Goal: Task Accomplishment & Management: Manage account settings

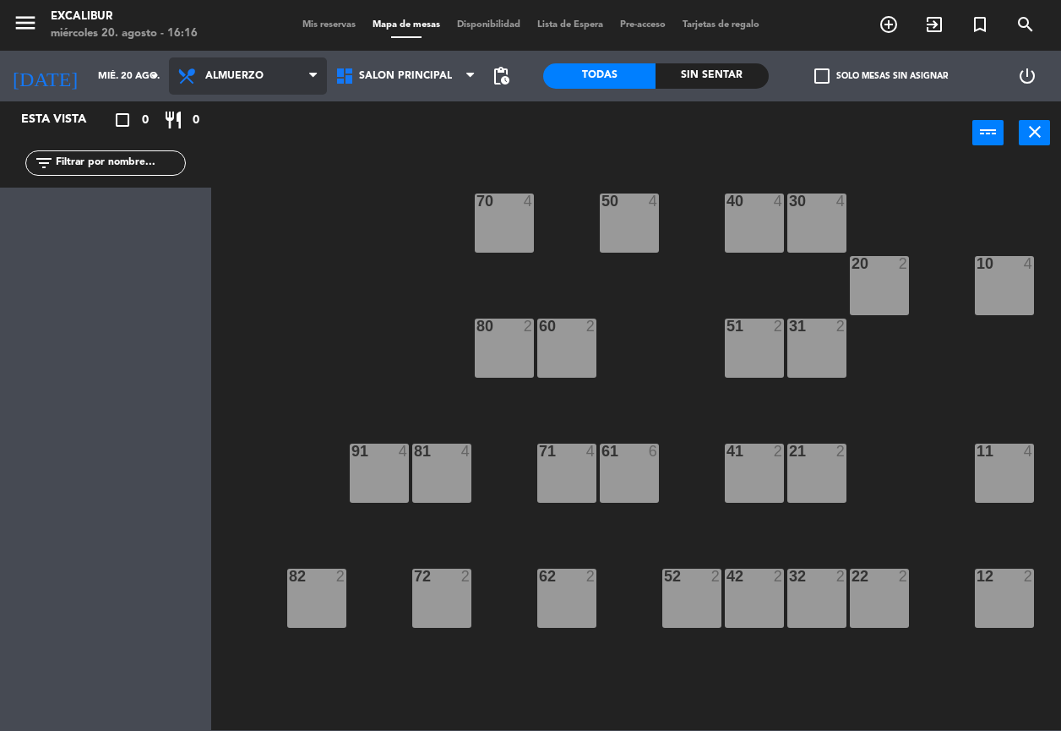
click at [204, 59] on span "Almuerzo" at bounding box center [248, 75] width 158 height 37
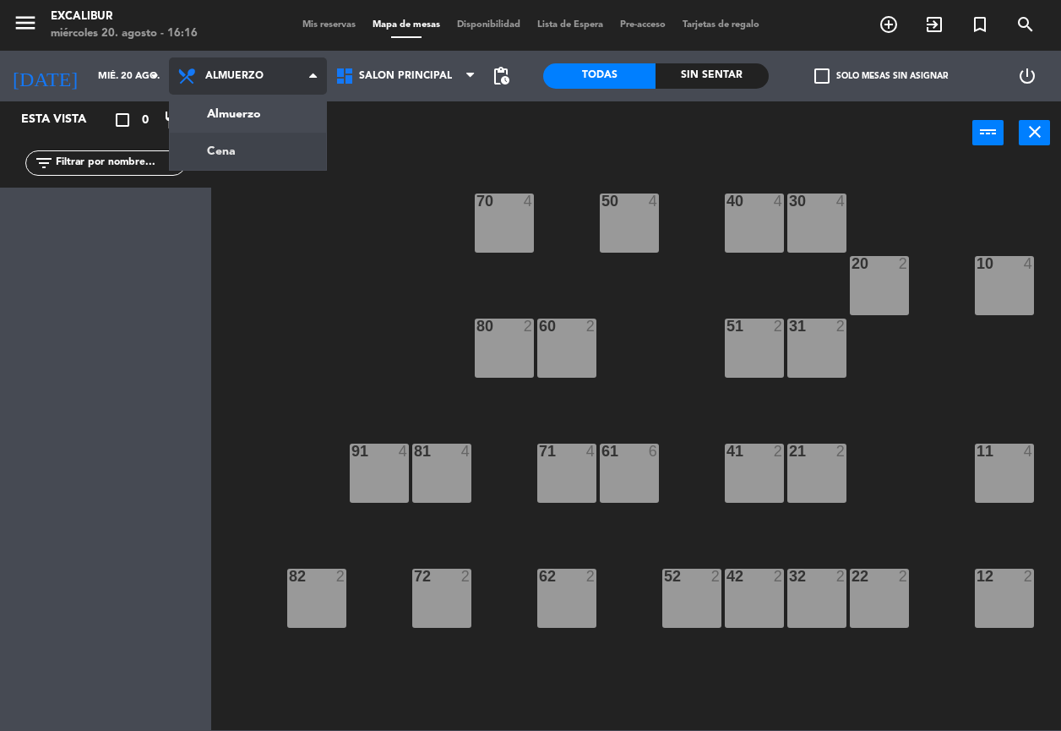
click at [217, 145] on ng-component "menu Excalibur miércoles 20. agosto - 16:16 Mis reservas Mapa de mesas Disponib…" at bounding box center [530, 365] width 1061 height 730
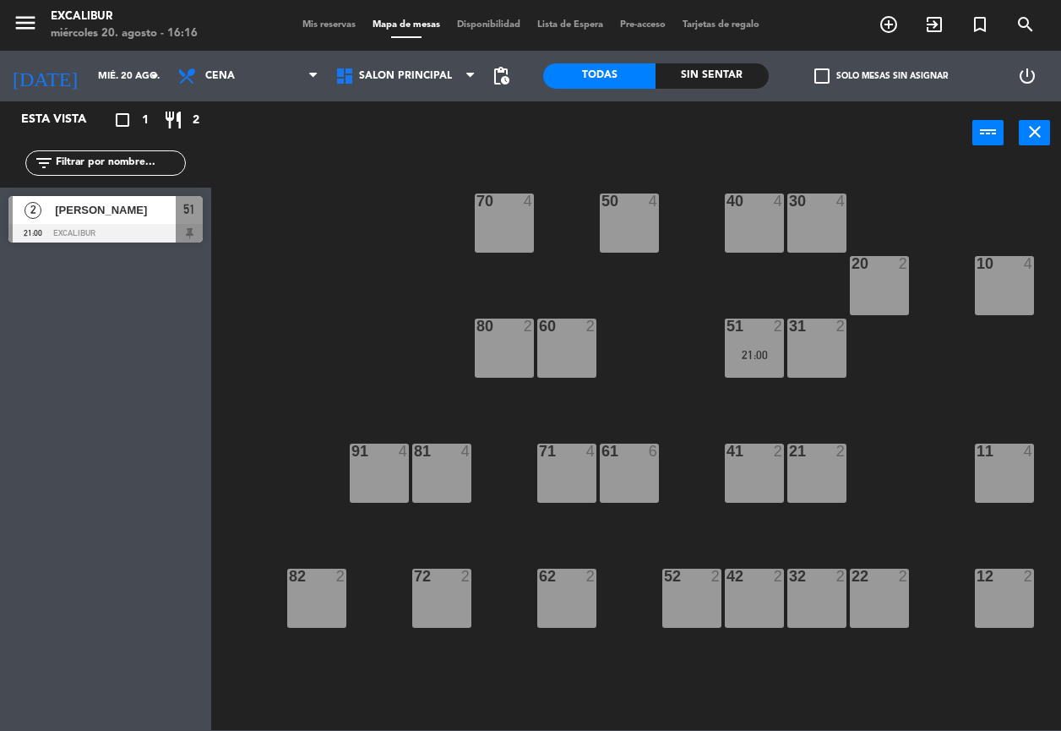
click at [611, 221] on div "50 4" at bounding box center [629, 222] width 59 height 59
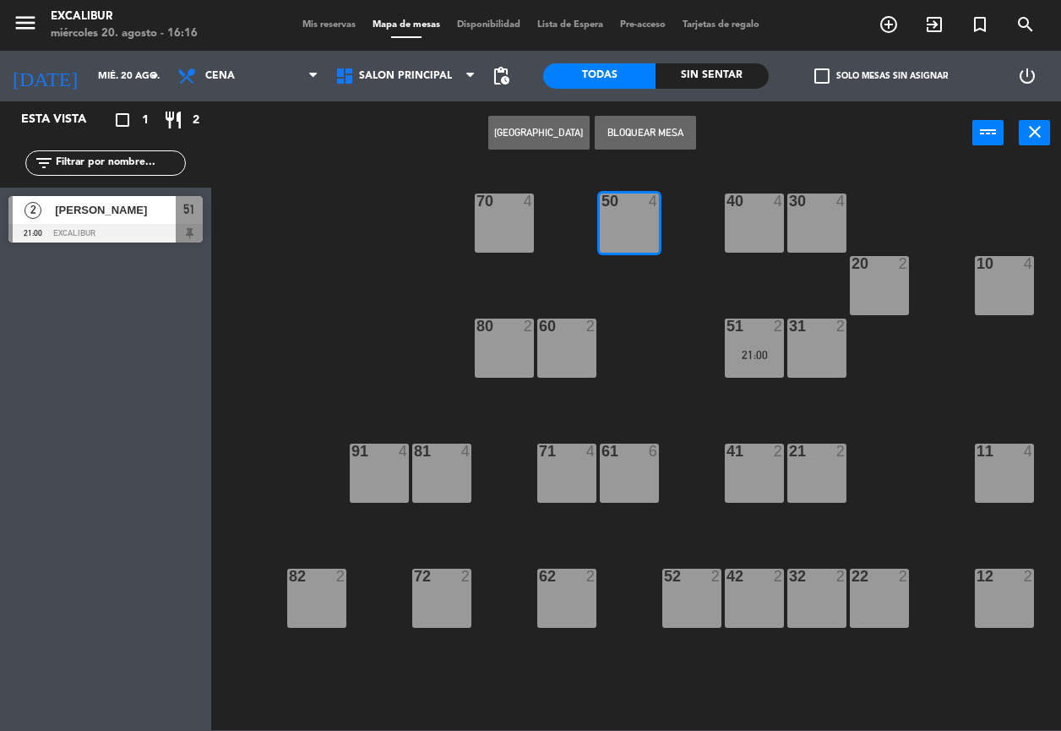
click at [548, 137] on button "[GEOGRAPHIC_DATA]" at bounding box center [538, 133] width 101 height 34
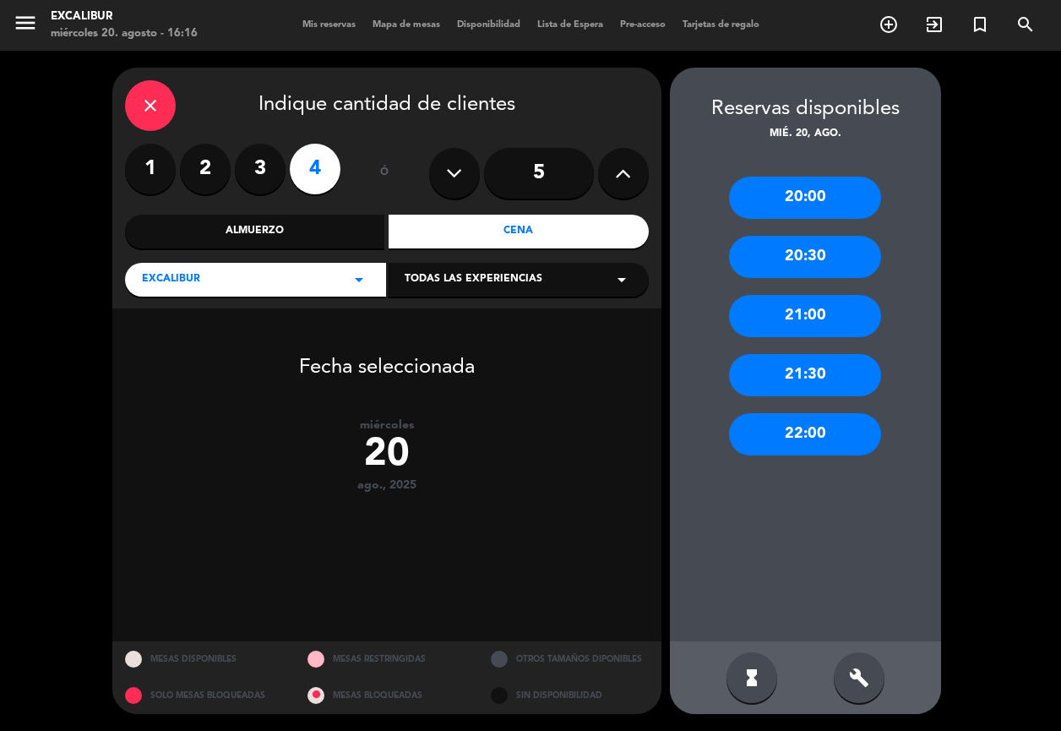
click at [803, 322] on div "21:00" at bounding box center [805, 316] width 152 height 42
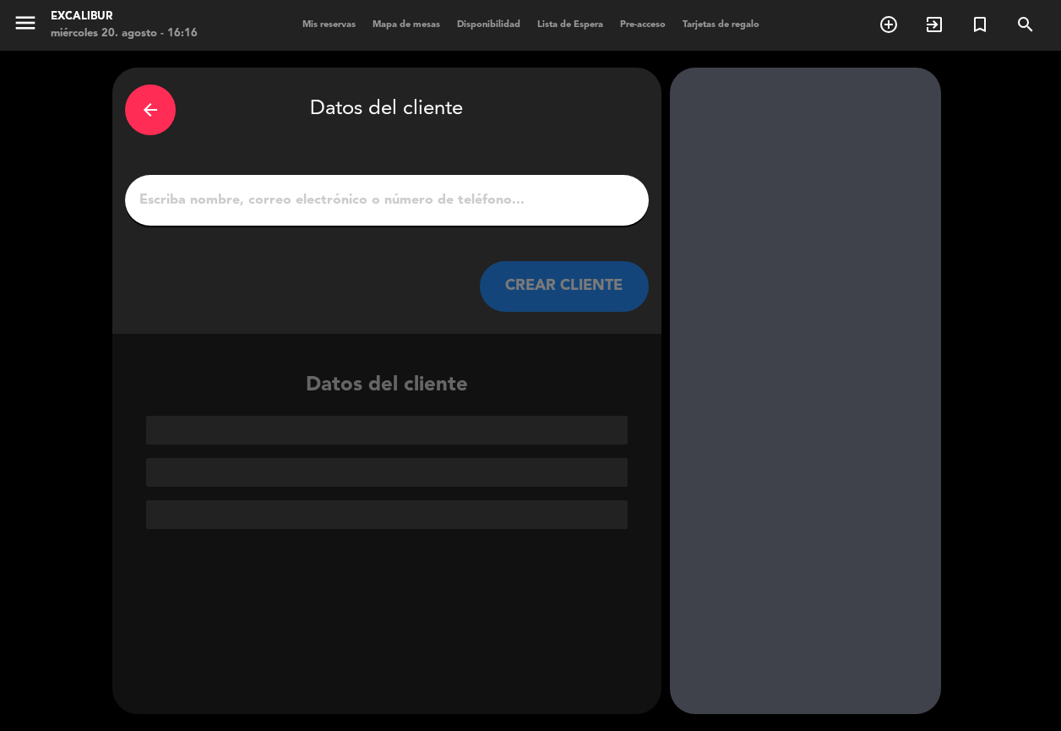
click at [415, 203] on input "1" at bounding box center [387, 200] width 498 height 24
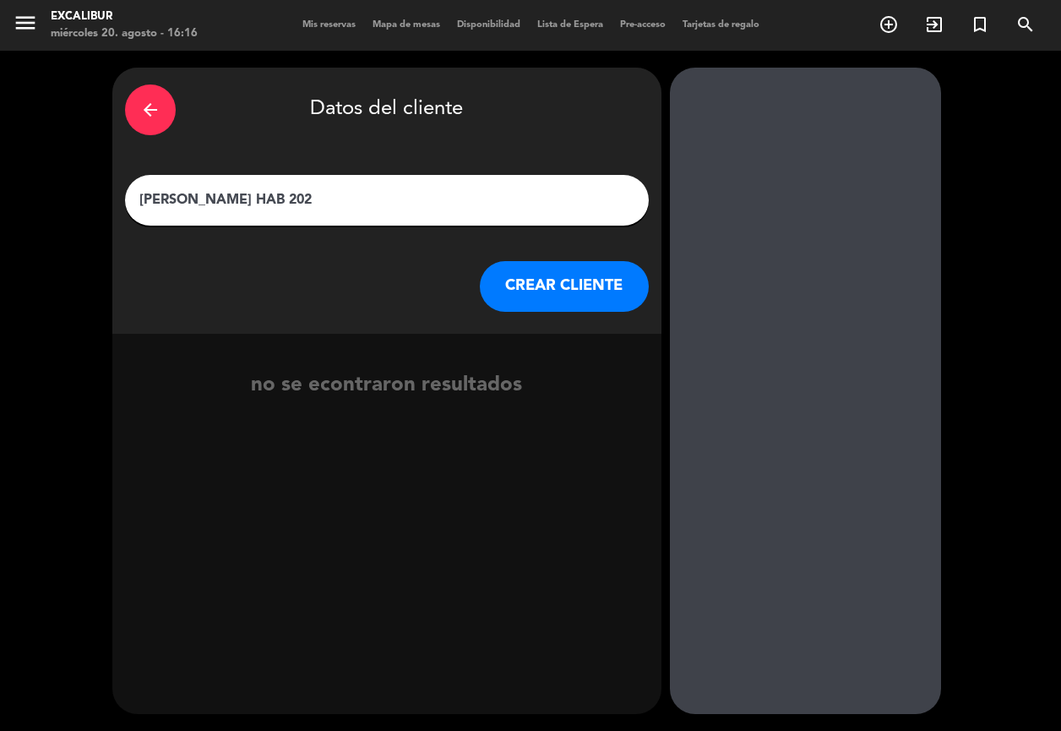
type input "[PERSON_NAME] HAB 202"
click at [538, 301] on button "CREAR CLIENTE" at bounding box center [564, 286] width 169 height 51
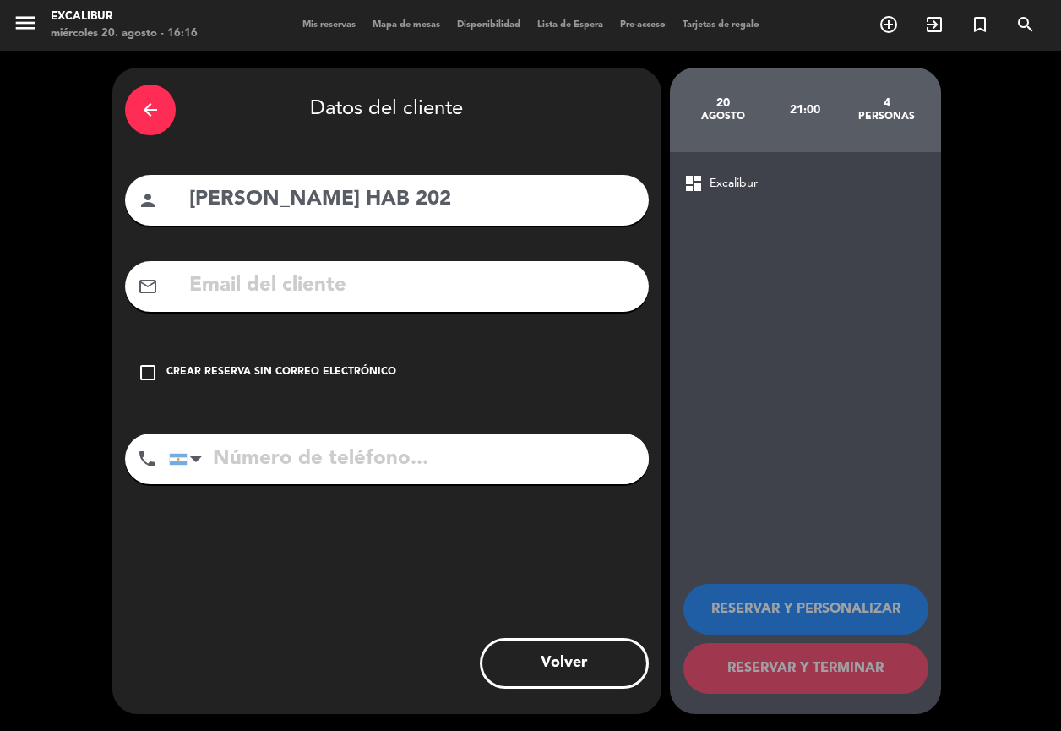
click at [318, 362] on div "check_box_outline_blank Crear reserva sin correo electrónico" at bounding box center [387, 372] width 524 height 51
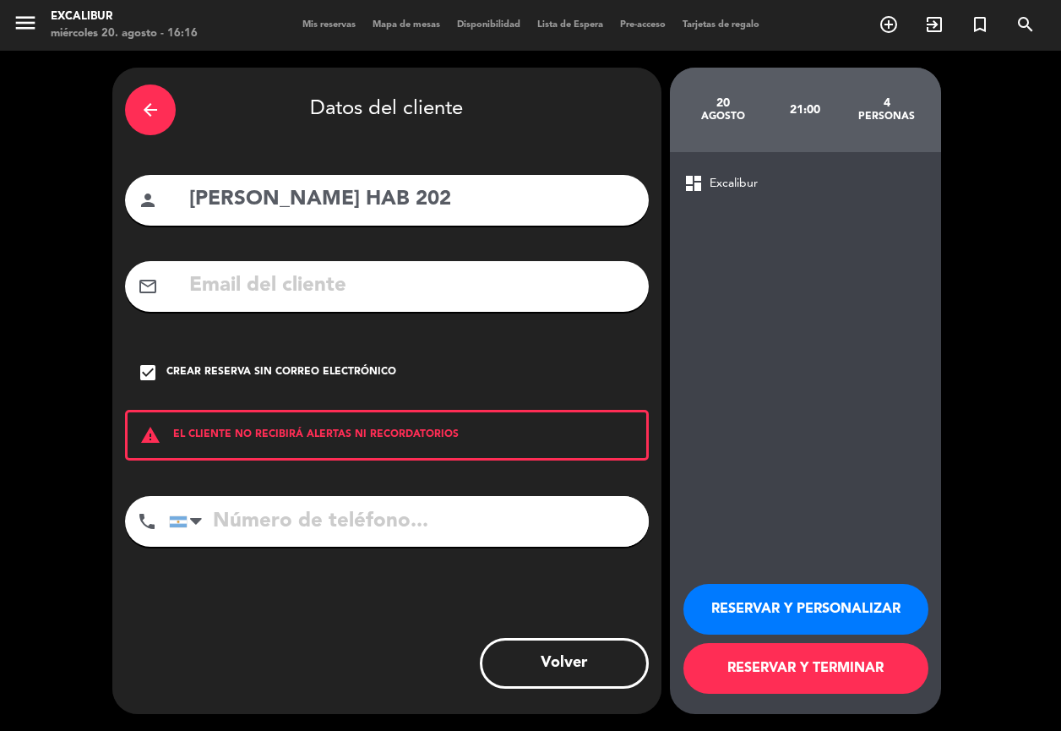
click at [808, 670] on button "RESERVAR Y TERMINAR" at bounding box center [805, 668] width 245 height 51
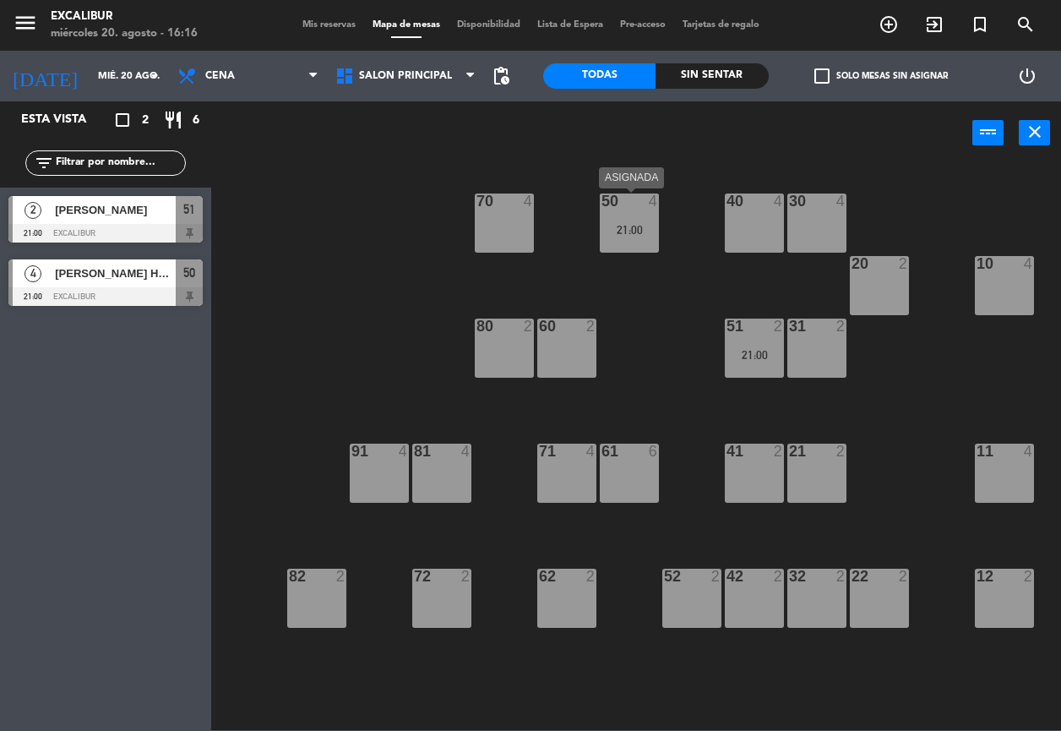
click at [626, 220] on div "50 4 21:00" at bounding box center [629, 222] width 59 height 59
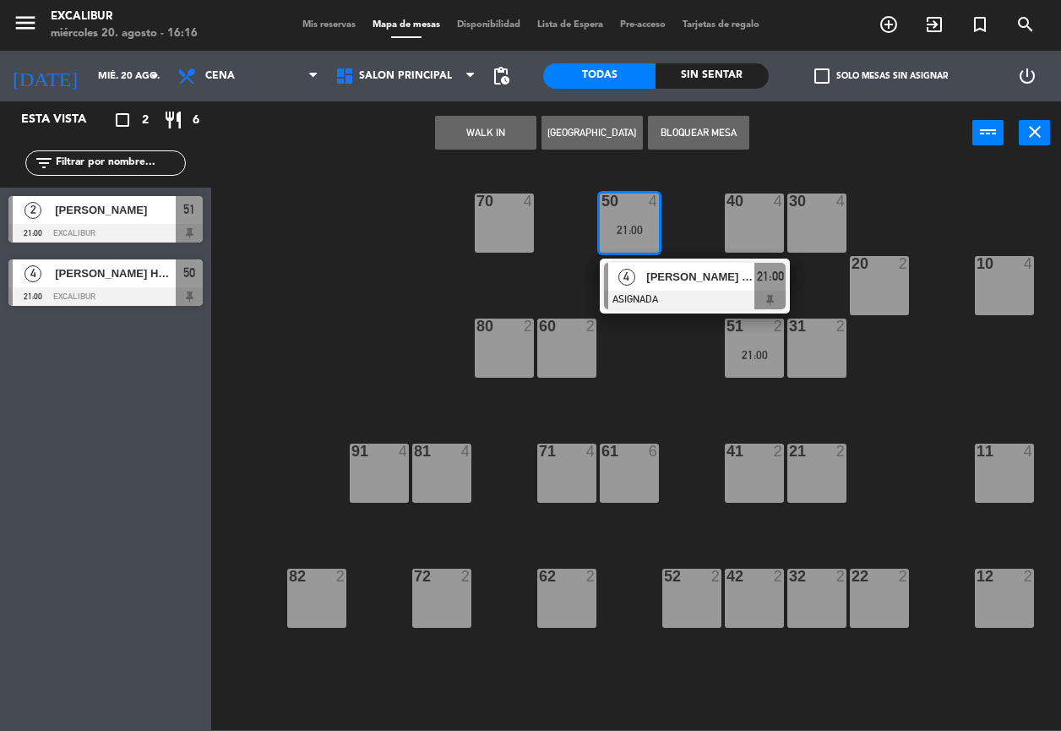
click at [622, 275] on div "4 [PERSON_NAME] HAB 202 ASIGNADA 21:00" at bounding box center [694, 285] width 215 height 55
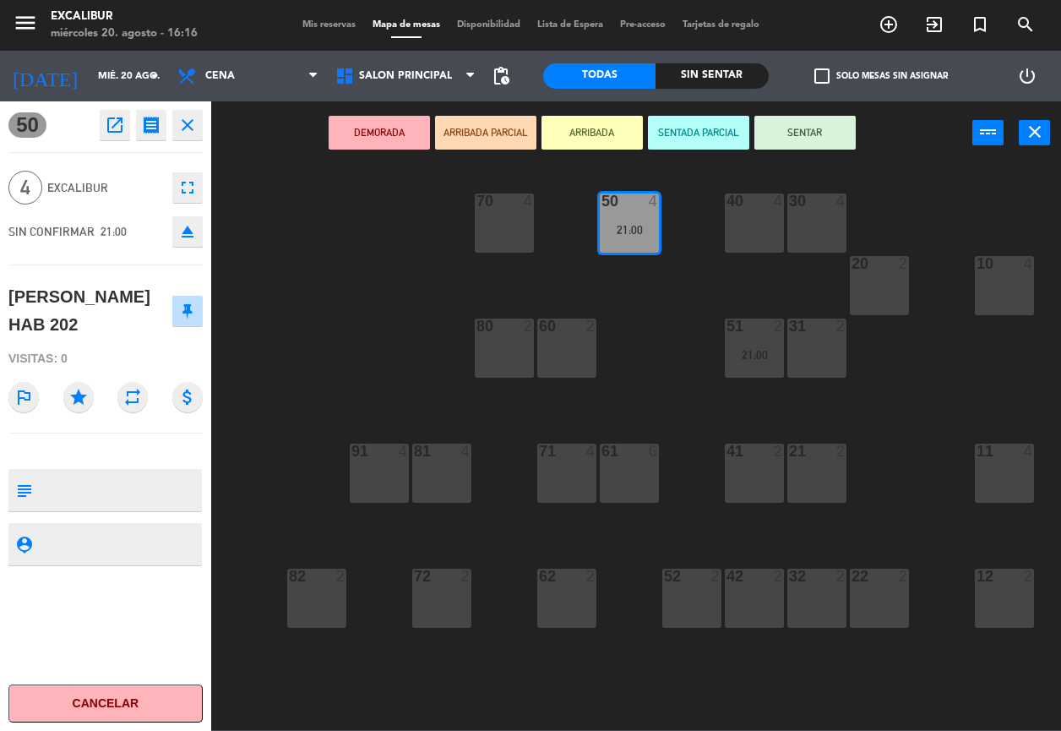
click at [117, 125] on icon "open_in_new" at bounding box center [115, 125] width 20 height 20
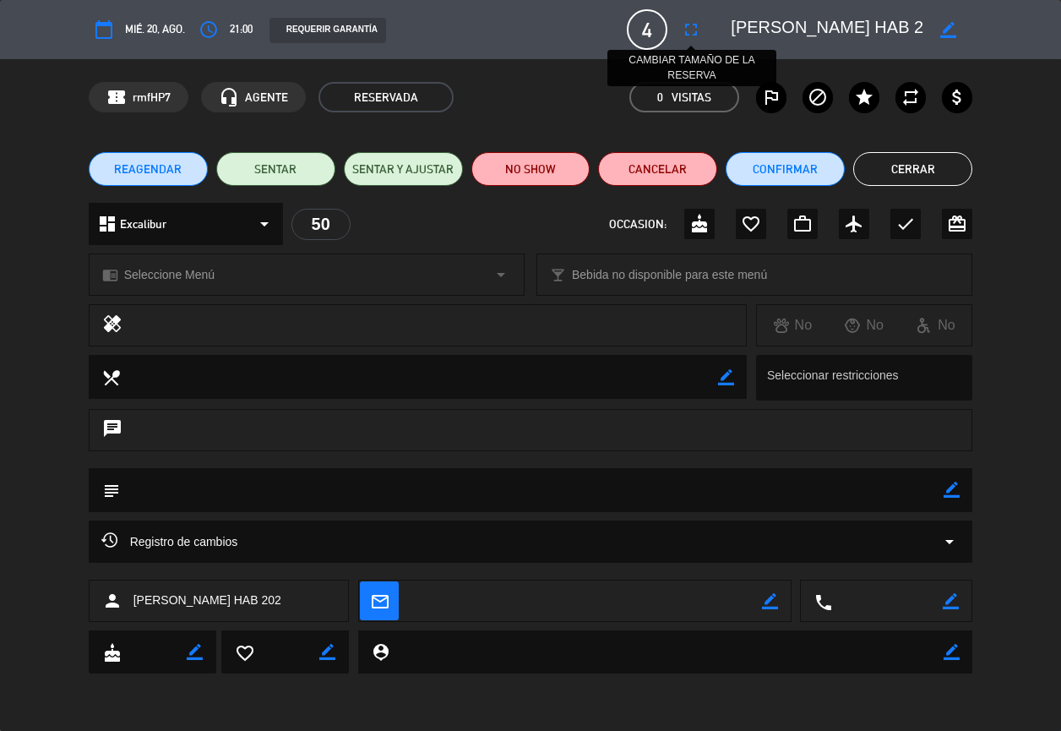
click at [691, 20] on icon "fullscreen" at bounding box center [691, 29] width 20 height 20
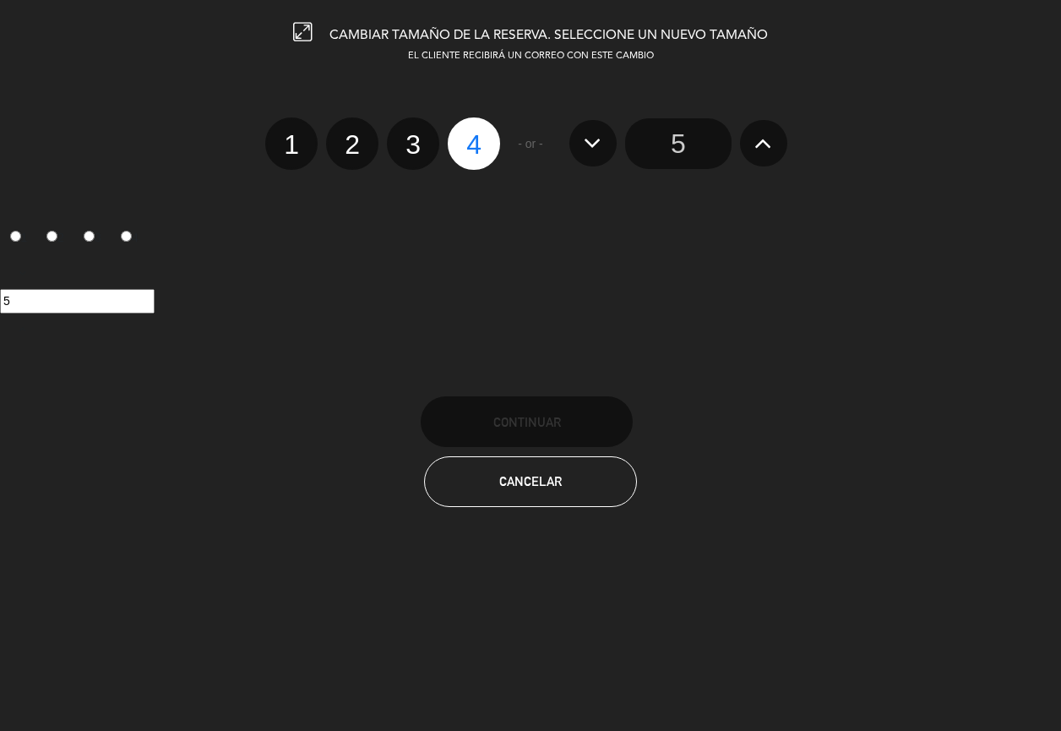
click at [685, 144] on input "5" at bounding box center [678, 143] width 106 height 51
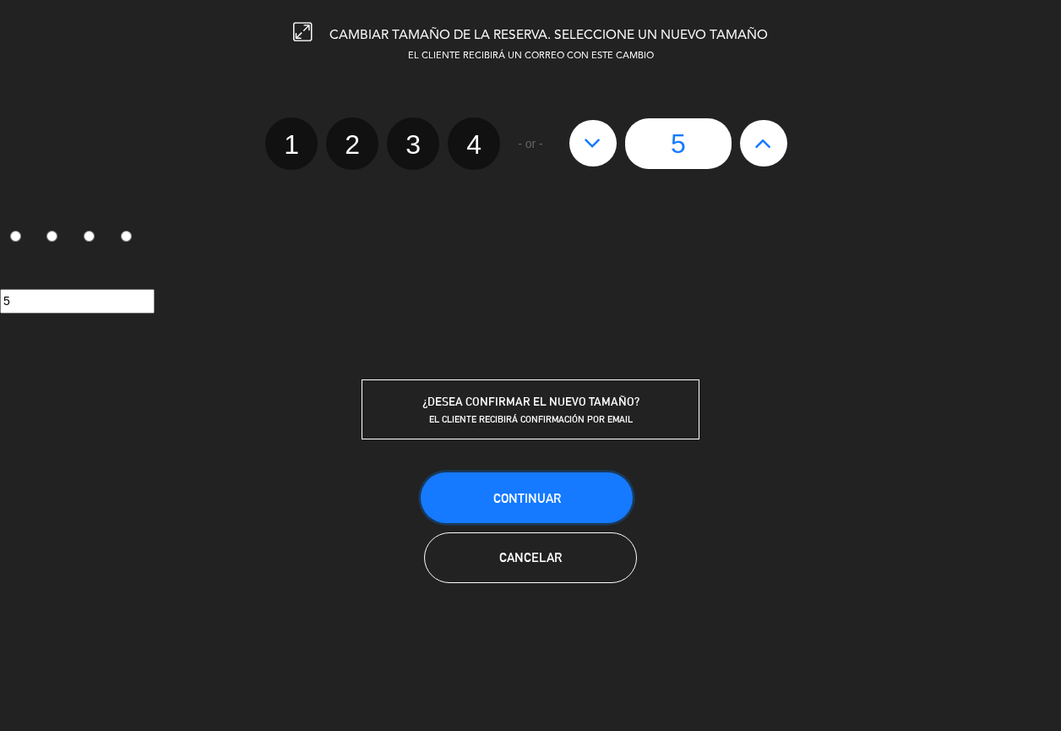
click at [557, 497] on span "Continuar" at bounding box center [527, 498] width 68 height 14
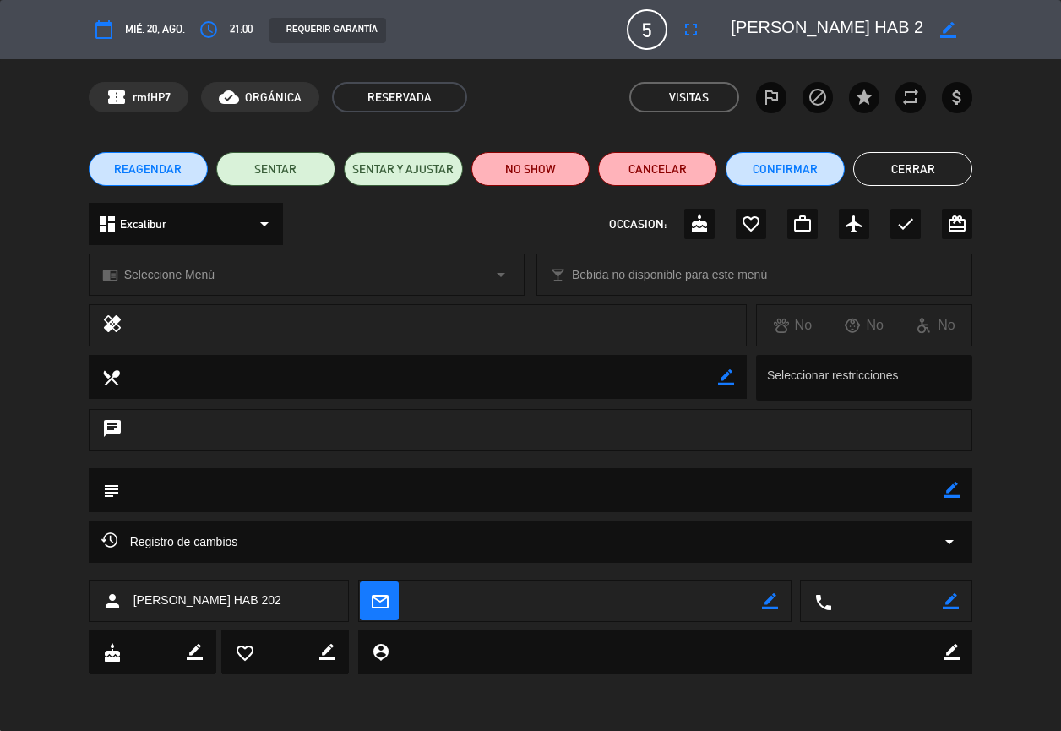
click at [898, 162] on button "Cerrar" at bounding box center [912, 169] width 119 height 34
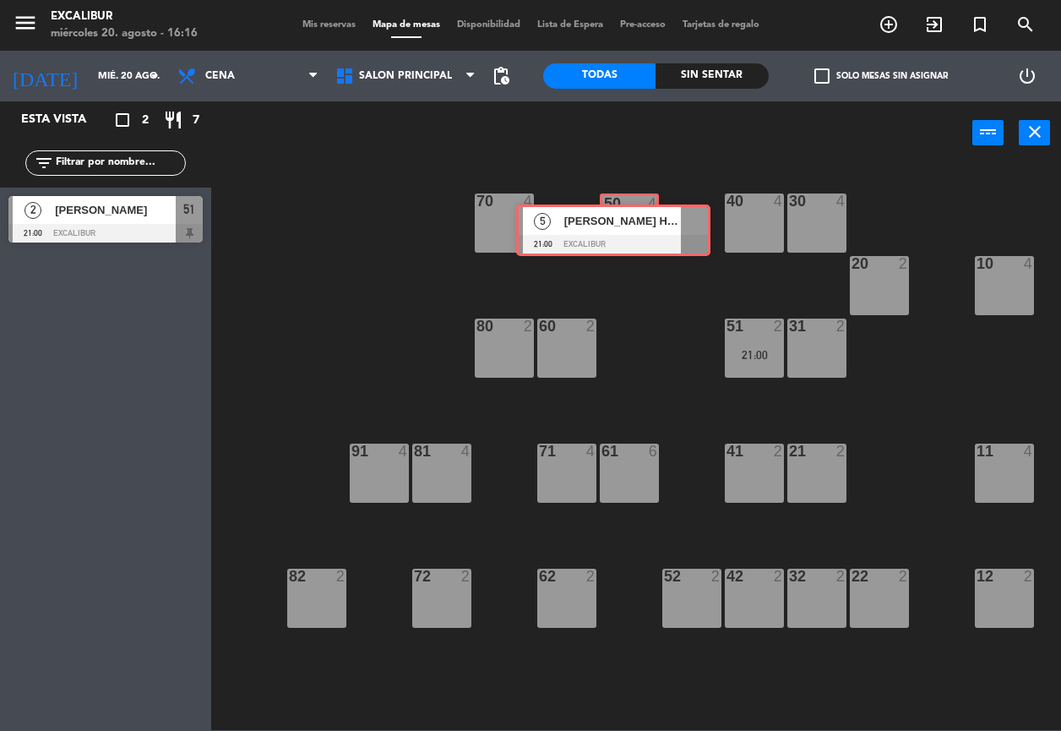
drag, startPoint x: 111, startPoint y: 264, endPoint x: 627, endPoint y: 202, distance: 519.9
click at [627, 202] on div "Esta vista crop_square 2 restaurant 7 filter_list 2 [PERSON_NAME] 21:00 Excalib…" at bounding box center [530, 415] width 1061 height 628
